Goal: Information Seeking & Learning: Learn about a topic

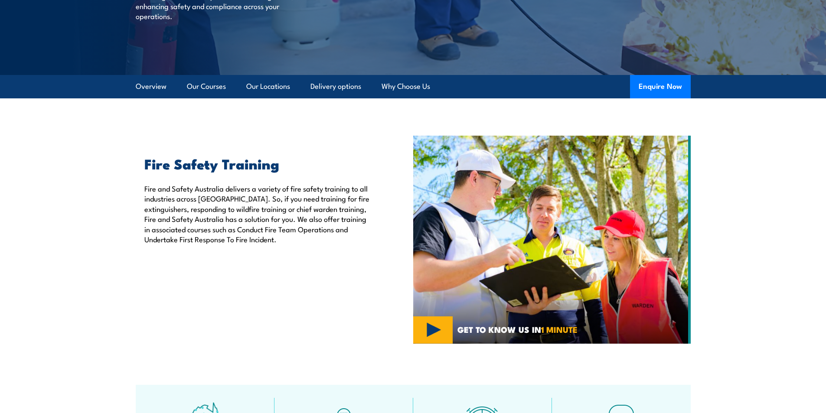
scroll to position [217, 0]
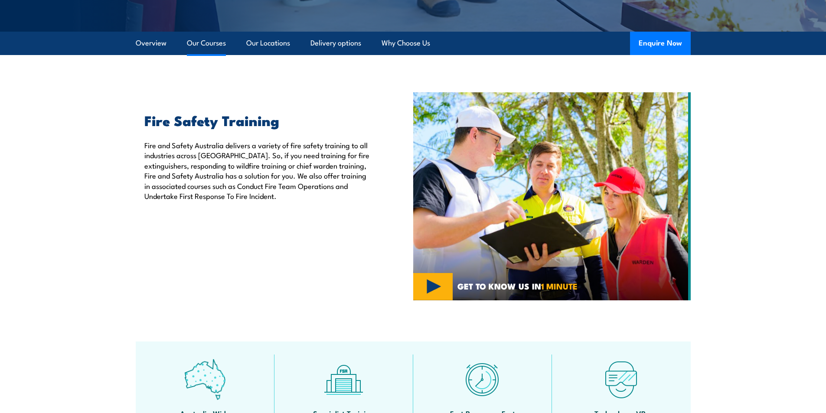
click at [211, 39] on link "Our Courses" at bounding box center [206, 43] width 39 height 23
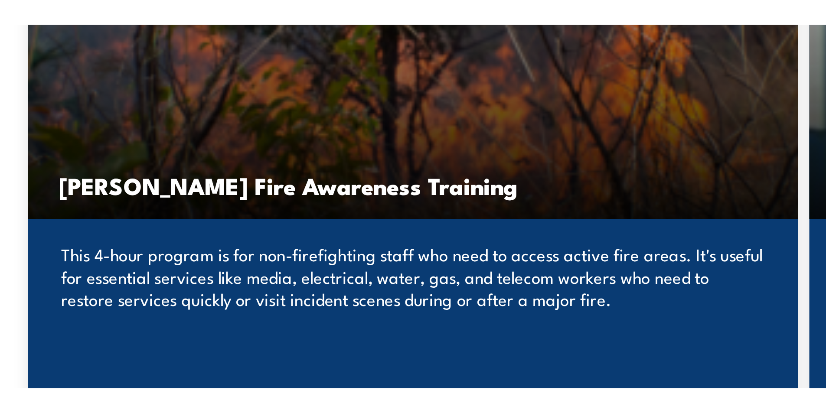
scroll to position [961, 0]
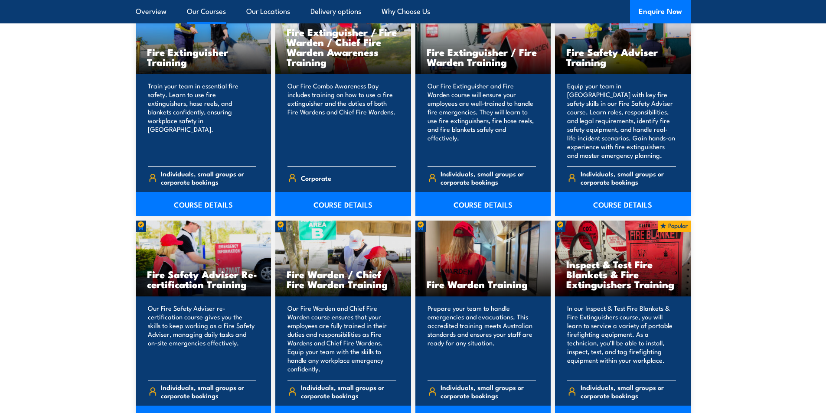
drag, startPoint x: 772, startPoint y: 153, endPoint x: 755, endPoint y: 136, distance: 24.5
click at [772, 153] on section "15 COURSES Bush Fire Awareness Training" at bounding box center [413, 203] width 826 height 906
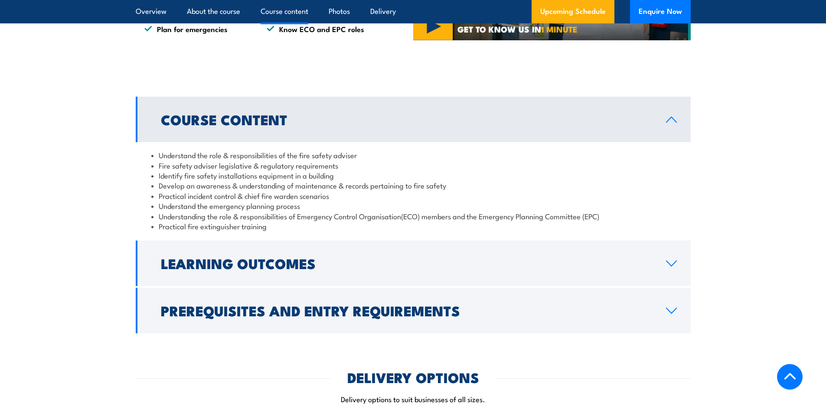
scroll to position [910, 0]
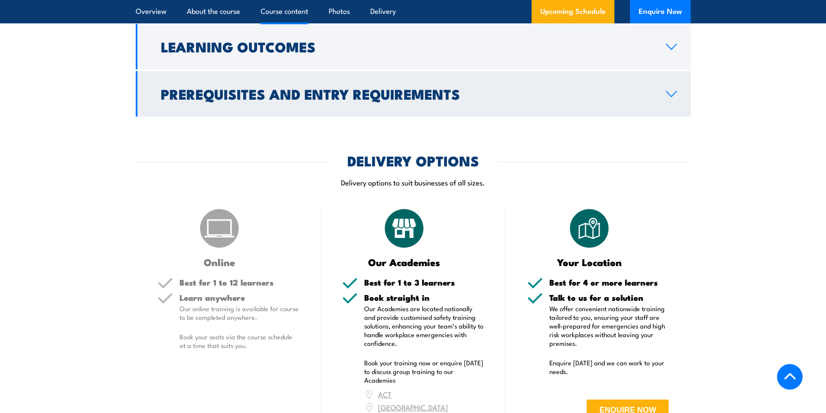
click at [328, 100] on h2 "Prerequisites and Entry Requirements" at bounding box center [406, 94] width 491 height 12
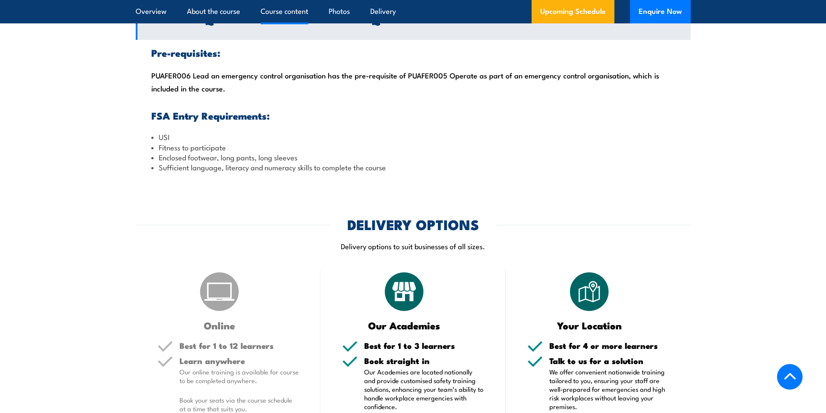
scroll to position [876, 0]
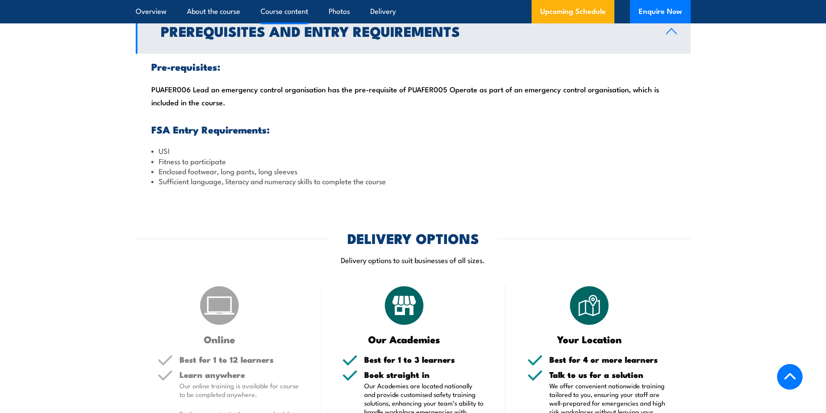
click at [303, 134] on h3 "FSA Entry Requirements:" at bounding box center [413, 129] width 524 height 10
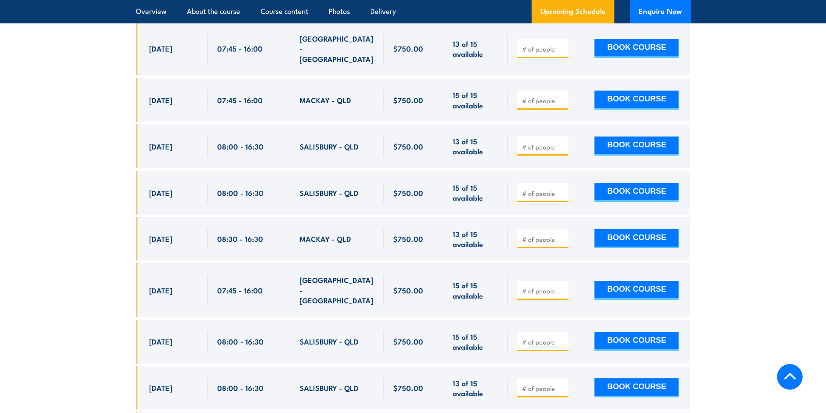
scroll to position [1396, 0]
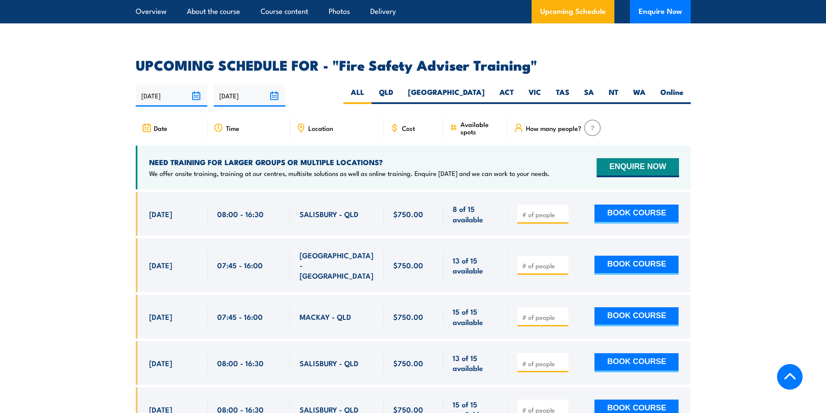
click at [317, 132] on span "Location" at bounding box center [320, 127] width 25 height 7
click at [318, 132] on span "Location" at bounding box center [320, 127] width 25 height 7
click at [400, 102] on label "QLD" at bounding box center [385, 95] width 29 height 17
click at [399, 93] on input "QLD" at bounding box center [396, 90] width 6 height 6
radio input "true"
